Goal: Transaction & Acquisition: Book appointment/travel/reservation

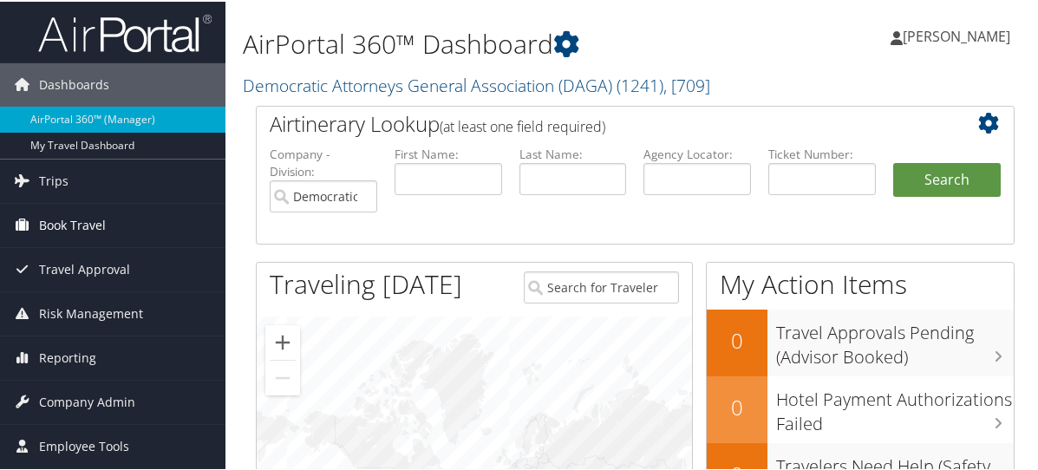
click at [73, 226] on span "Book Travel" at bounding box center [72, 223] width 67 height 43
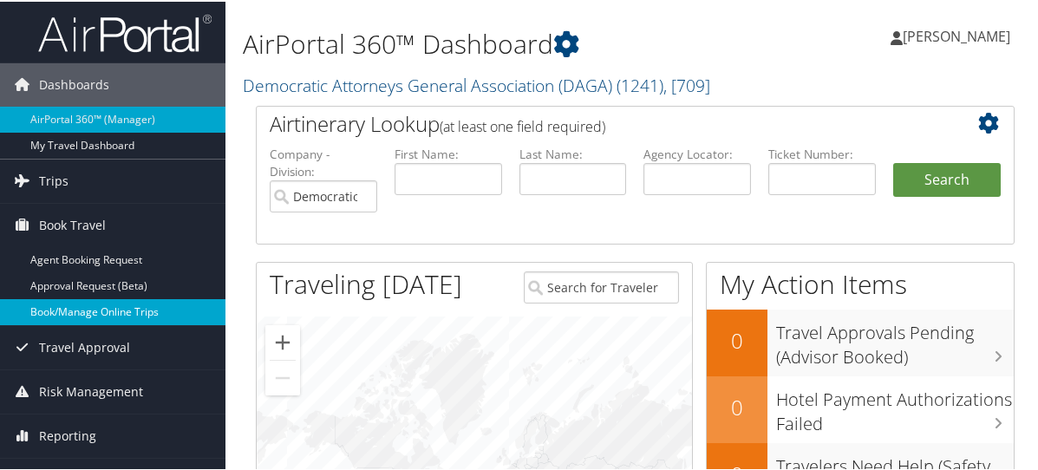
click at [90, 316] on link "Book/Manage Online Trips" at bounding box center [113, 311] width 226 height 26
